Goal: Information Seeking & Learning: Learn about a topic

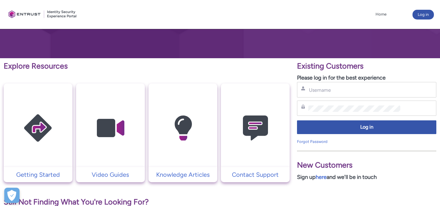
scroll to position [77, 0]
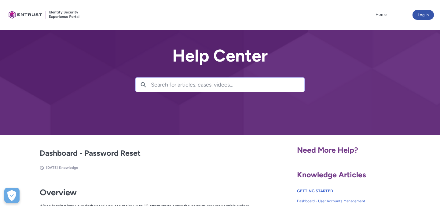
click at [191, 87] on input "Search for articles, cases, videos..." at bounding box center [227, 85] width 153 height 14
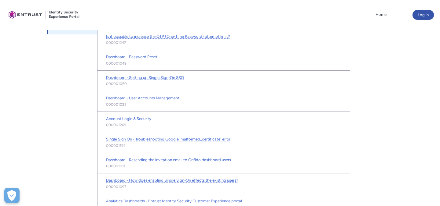
scroll to position [159, 0]
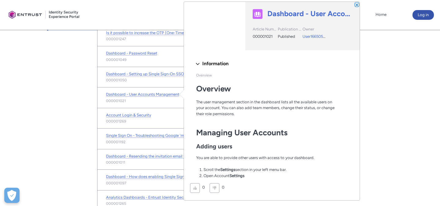
click at [358, 4] on button "Close" at bounding box center [357, 4] width 4 height 4
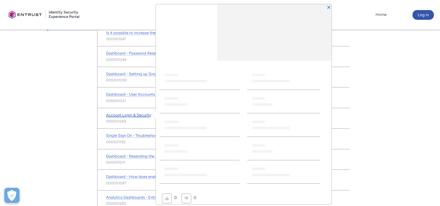
click at [142, 116] on span "Account Login & Security" at bounding box center [128, 115] width 45 height 5
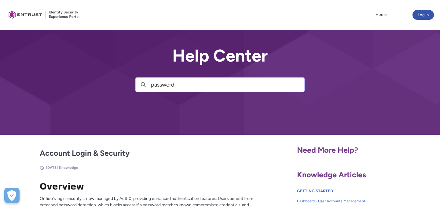
click at [168, 86] on input "password" at bounding box center [227, 85] width 153 height 14
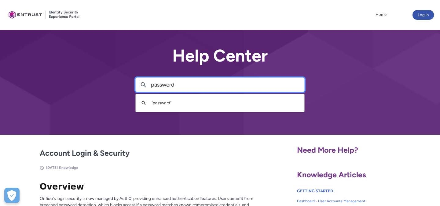
click at [166, 85] on input "password" at bounding box center [227, 85] width 153 height 14
type input "rights"
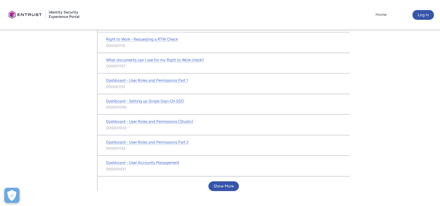
scroll to position [328, 0]
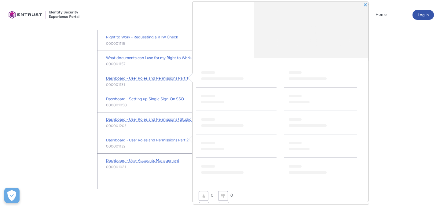
click at [155, 79] on span "Dashboard - User Roles and Permissions Part 1" at bounding box center [147, 78] width 82 height 5
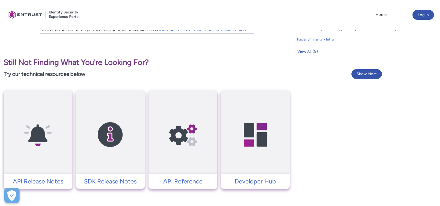
scroll to position [579, 0]
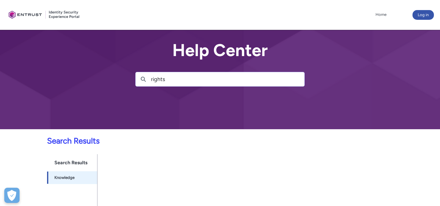
click at [148, 91] on div at bounding box center [220, 62] width 440 height 135
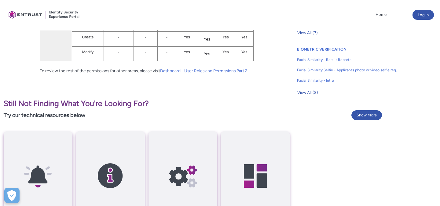
scroll to position [439, 0]
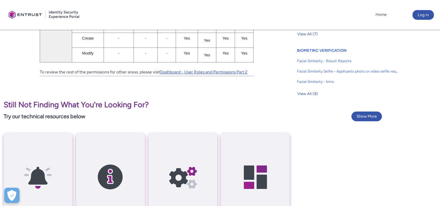
click at [211, 75] on link "Dashboard - User Roles and Permissions Part 2" at bounding box center [203, 72] width 87 height 5
